Goal: Information Seeking & Learning: Find specific fact

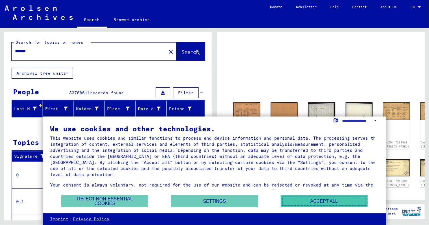
click at [310, 204] on button "Accept all" at bounding box center [324, 202] width 87 height 12
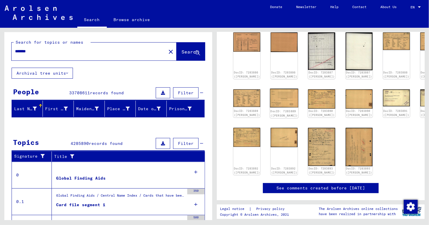
scroll to position [87, 0]
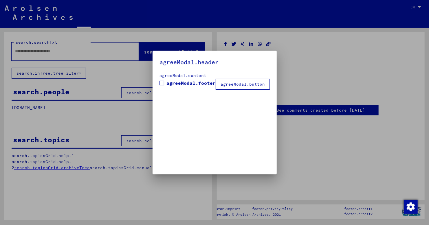
type input "*******"
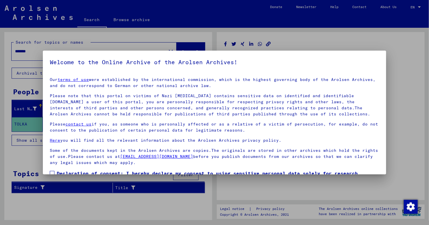
scroll to position [37, 0]
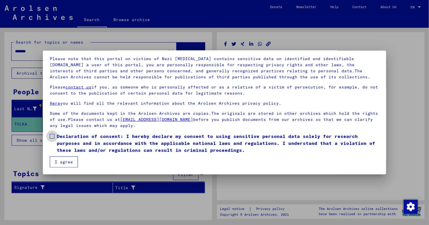
click at [52, 134] on span at bounding box center [52, 136] width 5 height 5
click at [66, 164] on button "I agree" at bounding box center [64, 162] width 28 height 11
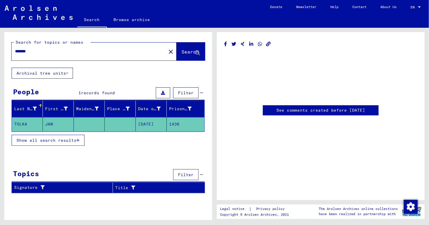
click at [24, 122] on mat-cell "TOLKA" at bounding box center [27, 124] width 31 height 14
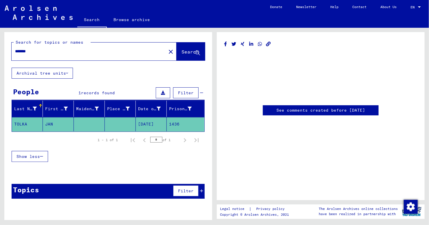
click at [311, 109] on link "See comments created before [DATE]" at bounding box center [321, 110] width 89 height 6
click at [177, 92] on button "Filter" at bounding box center [185, 93] width 25 height 11
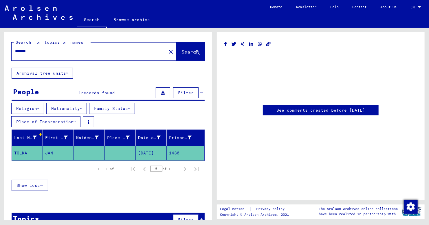
click at [82, 107] on icon at bounding box center [81, 109] width 2 height 4
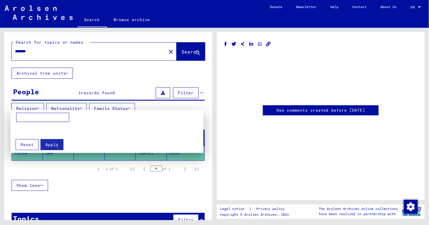
click at [83, 107] on div at bounding box center [214, 112] width 429 height 225
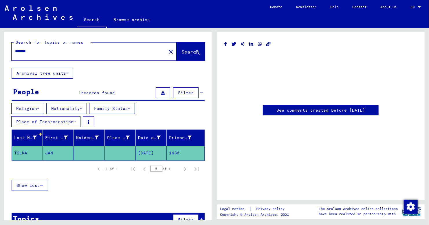
click at [38, 108] on button "Religion" at bounding box center [27, 108] width 33 height 11
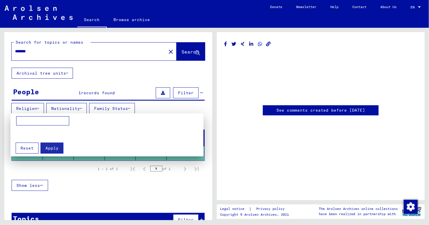
click at [38, 108] on div at bounding box center [214, 112] width 429 height 225
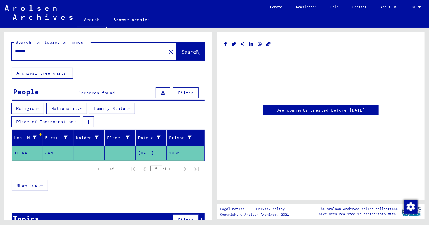
click at [173, 151] on mat-cell "1436" at bounding box center [186, 153] width 38 height 14
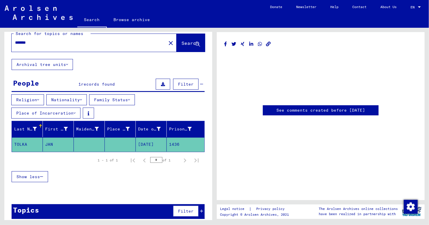
scroll to position [12, 0]
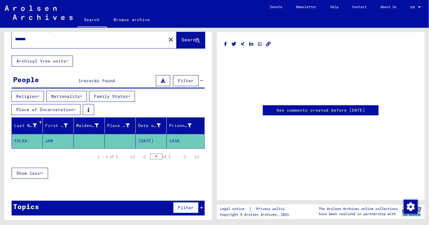
click at [143, 140] on mat-cell "[DATE]" at bounding box center [151, 141] width 31 height 14
click at [31, 171] on span "Show less" at bounding box center [28, 173] width 23 height 5
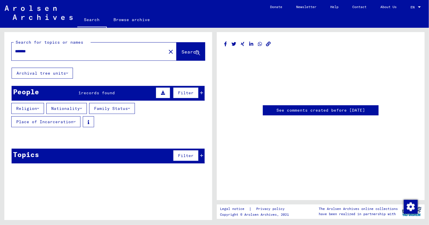
click at [127, 17] on link "Browse archive" at bounding box center [132, 20] width 50 height 14
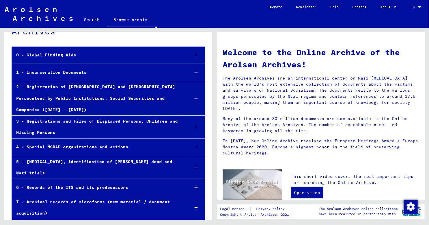
scroll to position [31, 0]
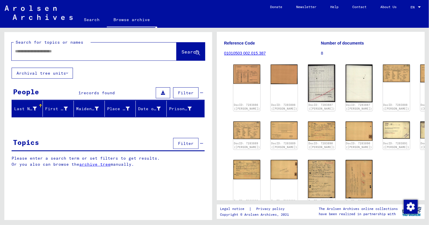
scroll to position [87, 0]
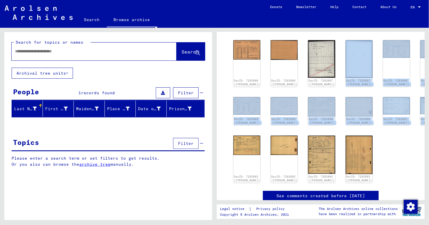
drag, startPoint x: 416, startPoint y: 170, endPoint x: 329, endPoint y: 45, distance: 151.6
click at [329, 45] on yv-its-full-details "1 Incarceration Documents / 1.1 Camps and Ghettos / 1.1.5 Buchenwald Concentrat…" at bounding box center [321, 82] width 208 height 261
click at [413, 66] on div "DocID: 7283886 ([PERSON_NAME]) DocID: 7283886 ([PERSON_NAME]) DocID: 7283887 ([…" at bounding box center [321, 111] width 194 height 147
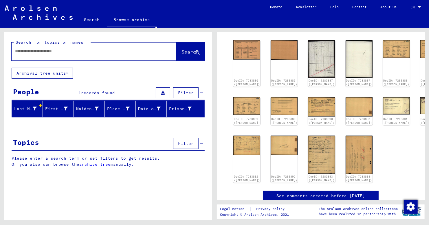
drag, startPoint x: 416, startPoint y: 184, endPoint x: 367, endPoint y: 40, distance: 151.9
click at [367, 40] on yv-its-full-details "1 Incarceration Documents / 1.1 Camps and Ghettos / 1.1.5 Buchenwald Concentrat…" at bounding box center [321, 82] width 208 height 261
copy div "DocID: 7283886 ([PERSON_NAME]) DocID: 7283886 ([PERSON_NAME]) DocID: 7283887 ([…"
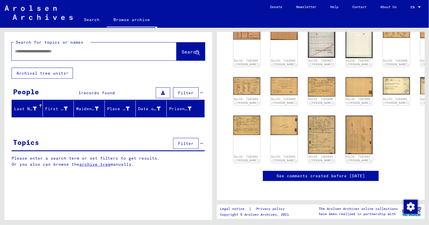
scroll to position [116, 0]
click at [372, 123] on div "DocID: 7283886 ([PERSON_NAME]) DocID: 7283886 ([PERSON_NAME]) DocID: 7283887 ([…" at bounding box center [321, 91] width 180 height 147
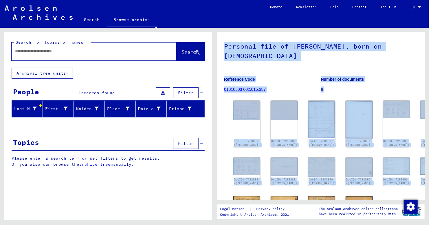
scroll to position [0, 0]
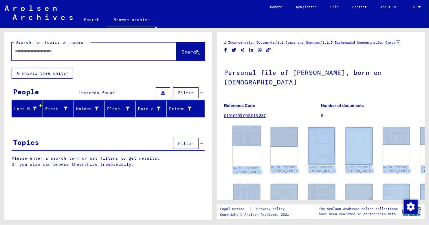
drag, startPoint x: 414, startPoint y: 132, endPoint x: 237, endPoint y: 135, distance: 177.1
click at [237, 135] on yv-its-full-details "1 Incarceration Documents / 1.1 Camps and Ghettos / 1.1.5 Buchenwald Concentrat…" at bounding box center [321, 169] width 208 height 261
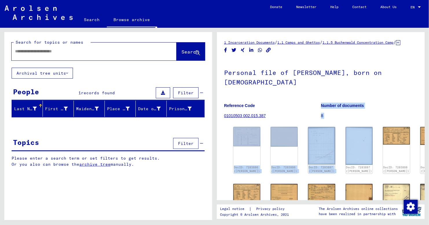
drag, startPoint x: 418, startPoint y: 128, endPoint x: 347, endPoint y: 147, distance: 73.0
click at [340, 151] on yv-its-full-details "1 Incarceration Documents / 1.1 Camps and Ghettos / 1.1.5 Buchenwald Concentrat…" at bounding box center [321, 169] width 208 height 261
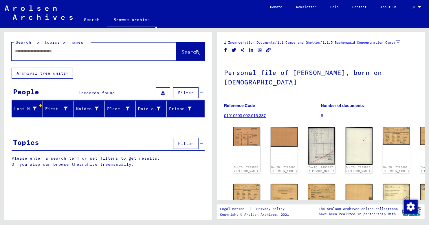
click at [418, 147] on yv-its-full-details "1 Incarceration Documents / 1.1 Camps and Ghettos / 1.1.5 Buchenwald Concentrat…" at bounding box center [321, 169] width 208 height 261
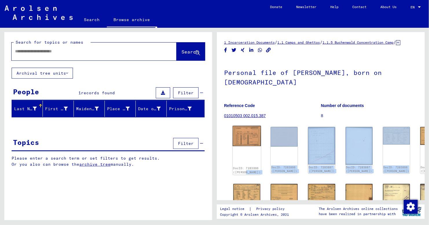
drag, startPoint x: 418, startPoint y: 147, endPoint x: 246, endPoint y: 174, distance: 173.8
click at [246, 174] on yv-its-full-details "1 Incarceration Documents / 1.1 Camps and Ghettos / 1.1.5 Buchenwald Concentrat…" at bounding box center [321, 169] width 208 height 261
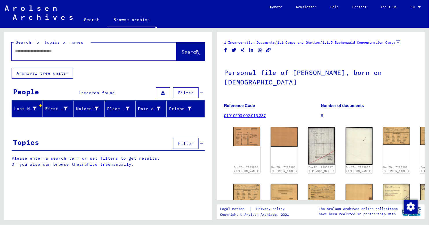
click at [412, 155] on div "DocID: 7283886 ([PERSON_NAME]) DocID: 7283886 ([PERSON_NAME]) DocID: 7283887 ([…" at bounding box center [321, 198] width 194 height 147
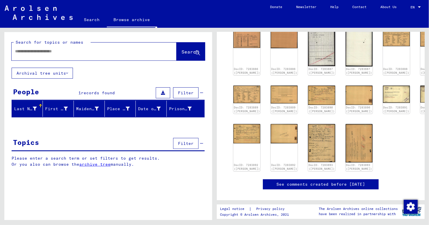
scroll to position [116, 0]
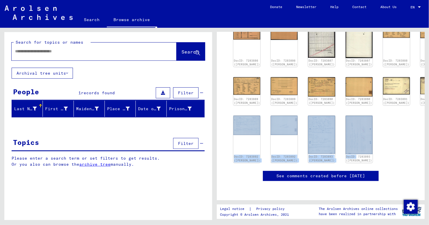
drag, startPoint x: 414, startPoint y: 139, endPoint x: 359, endPoint y: 135, distance: 55.5
click at [359, 135] on yv-its-full-details "1 Incarceration Documents / 1.1 Camps and Ghettos / 1.1.5 Buchenwald Concentrat…" at bounding box center [321, 62] width 208 height 261
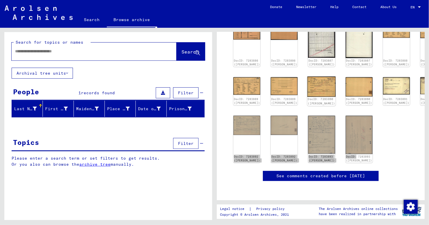
copy div "DocID: 7283892 ([PERSON_NAME]) DocID: 7283892 ([PERSON_NAME]) DocID: 7283893 ([…"
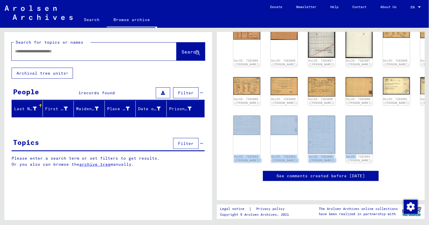
click at [363, 119] on div "DocID: 7283886 ([PERSON_NAME]) DocID: 7283886 ([PERSON_NAME]) DocID: 7283887 ([…" at bounding box center [321, 91] width 180 height 147
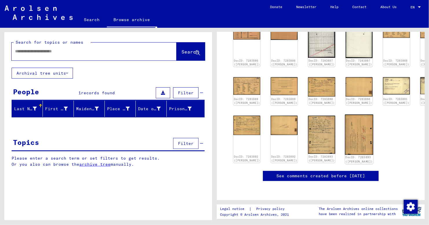
click at [345, 116] on img at bounding box center [359, 135] width 28 height 41
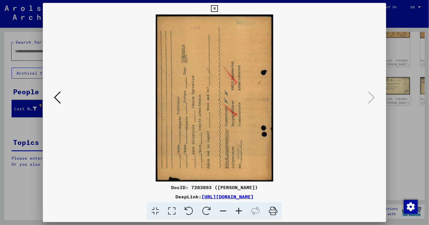
click at [205, 211] on icon at bounding box center [207, 212] width 18 height 18
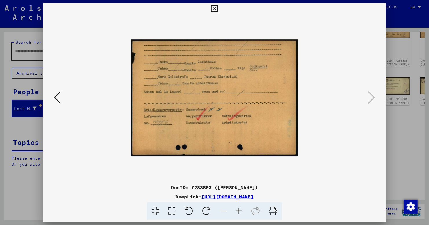
click at [214, 9] on icon at bounding box center [214, 8] width 7 height 7
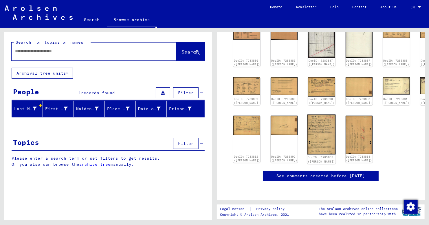
click at [308, 124] on img at bounding box center [322, 135] width 28 height 40
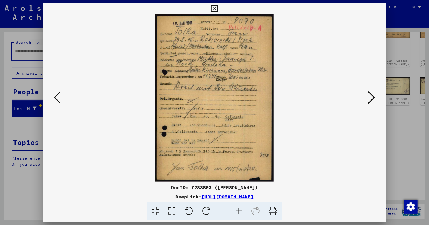
click at [254, 197] on link "[URL][DOMAIN_NAME]" at bounding box center [228, 197] width 52 height 6
click at [317, 78] on img at bounding box center [215, 97] width 304 height 167
click at [371, 100] on icon at bounding box center [372, 98] width 7 height 14
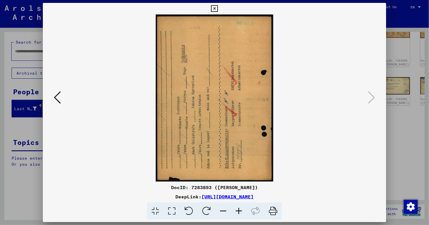
click at [214, 7] on icon at bounding box center [214, 8] width 7 height 7
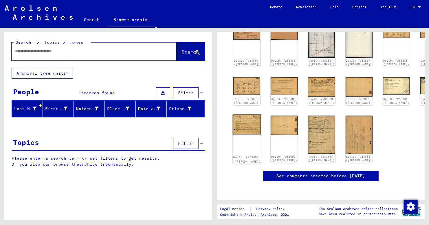
scroll to position [138, 0]
